Goal: Task Accomplishment & Management: Manage account settings

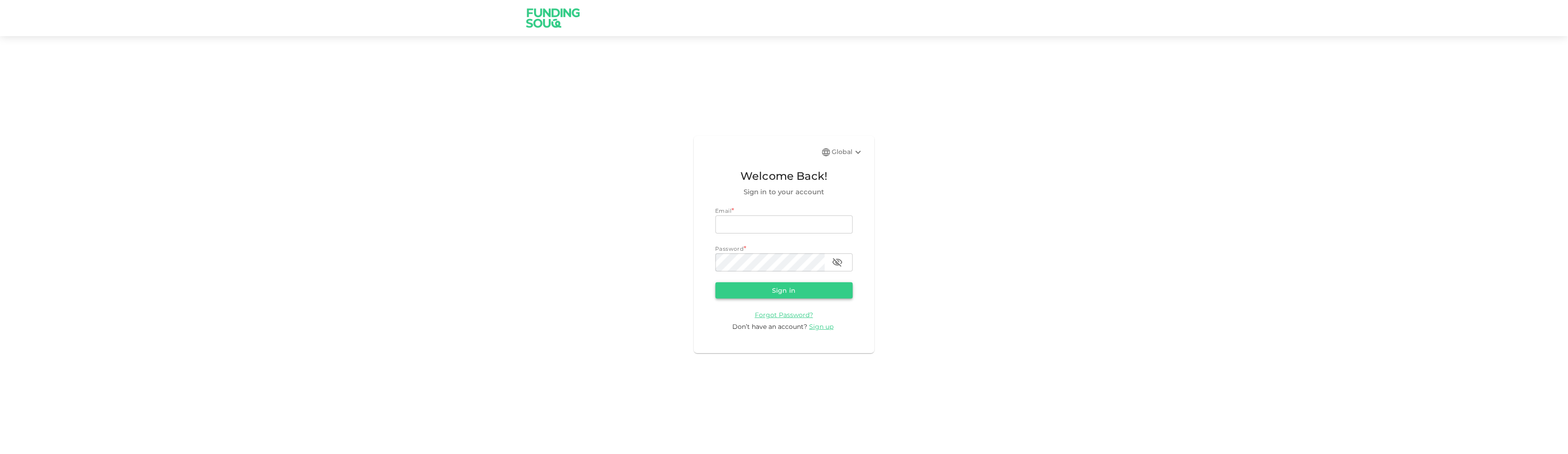
type input "[EMAIL_ADDRESS][DOMAIN_NAME]"
click at [802, 292] on button "Sign in" at bounding box center [784, 290] width 138 height 16
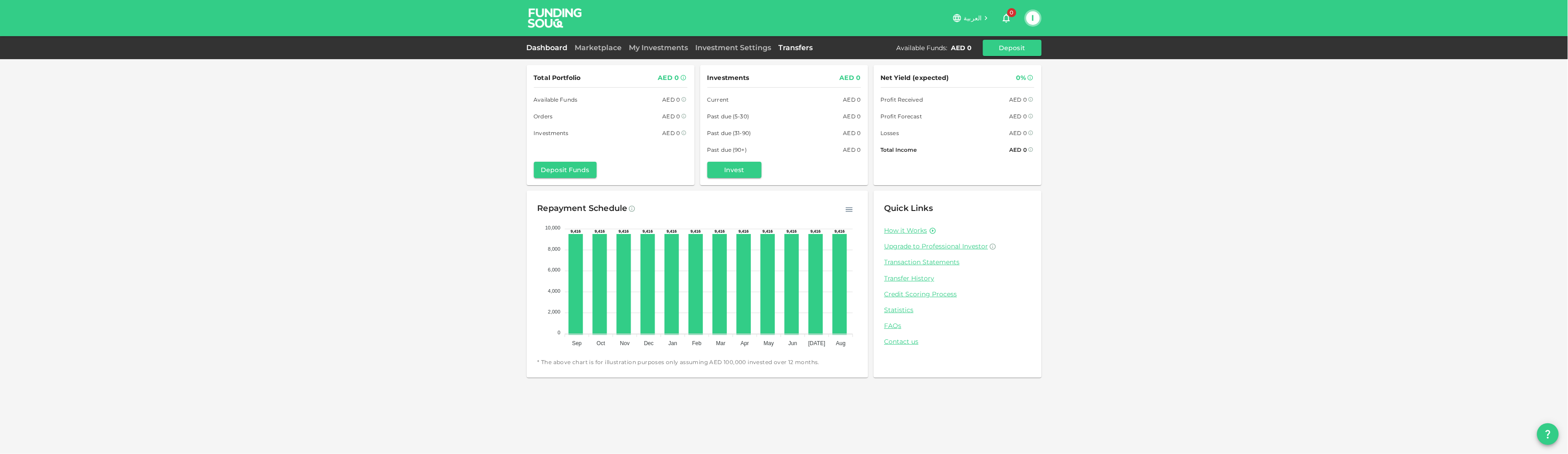
click at [798, 48] on link "Transfers" at bounding box center [796, 47] width 42 height 9
